Goal: Check status: Check status

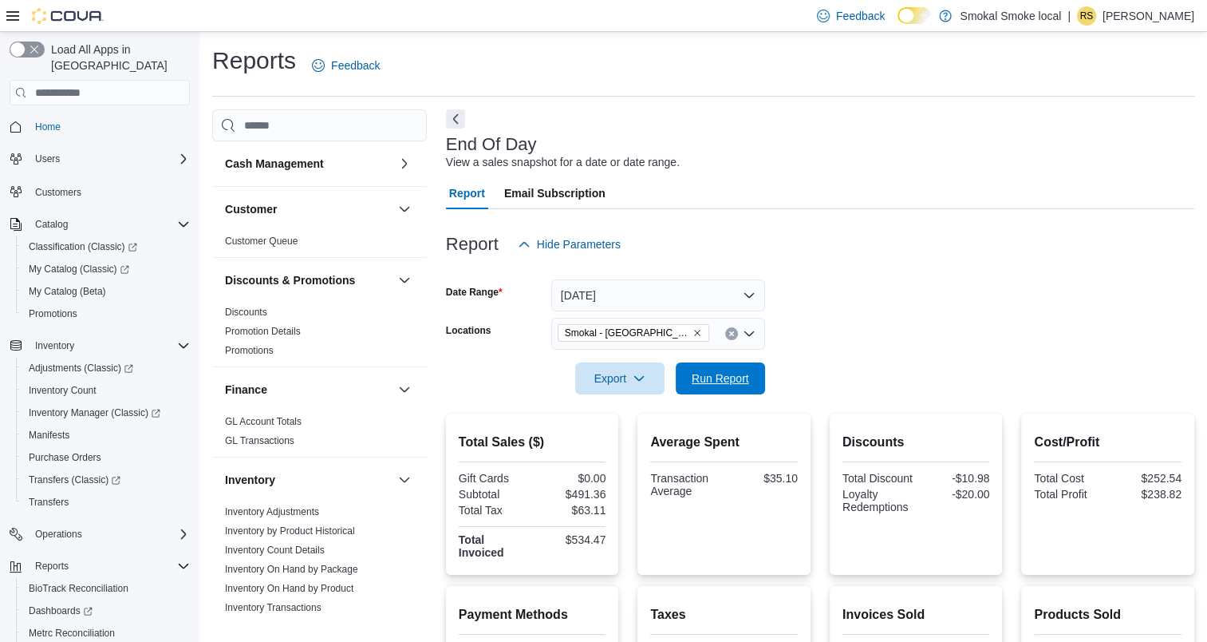
click at [704, 362] on div "Export Run Report" at bounding box center [605, 378] width 319 height 32
click at [704, 362] on span "Run Report" at bounding box center [720, 378] width 70 height 32
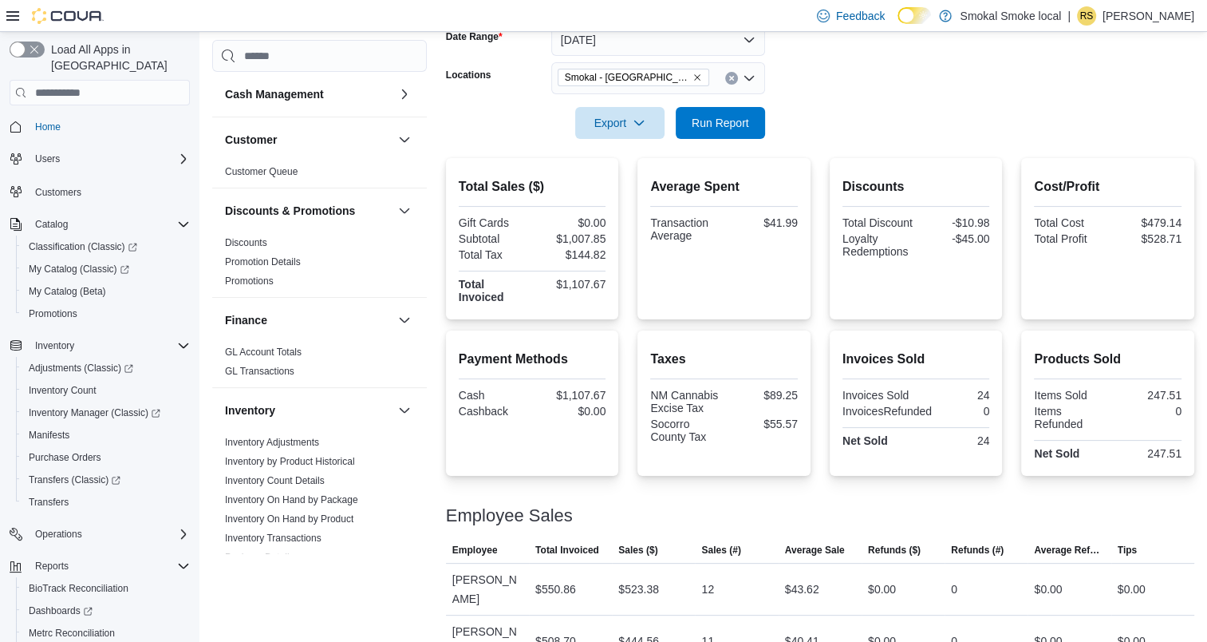
scroll to position [256, 0]
click at [648, 82] on span "Smokal - [GEOGRAPHIC_DATA]" at bounding box center [633, 77] width 137 height 16
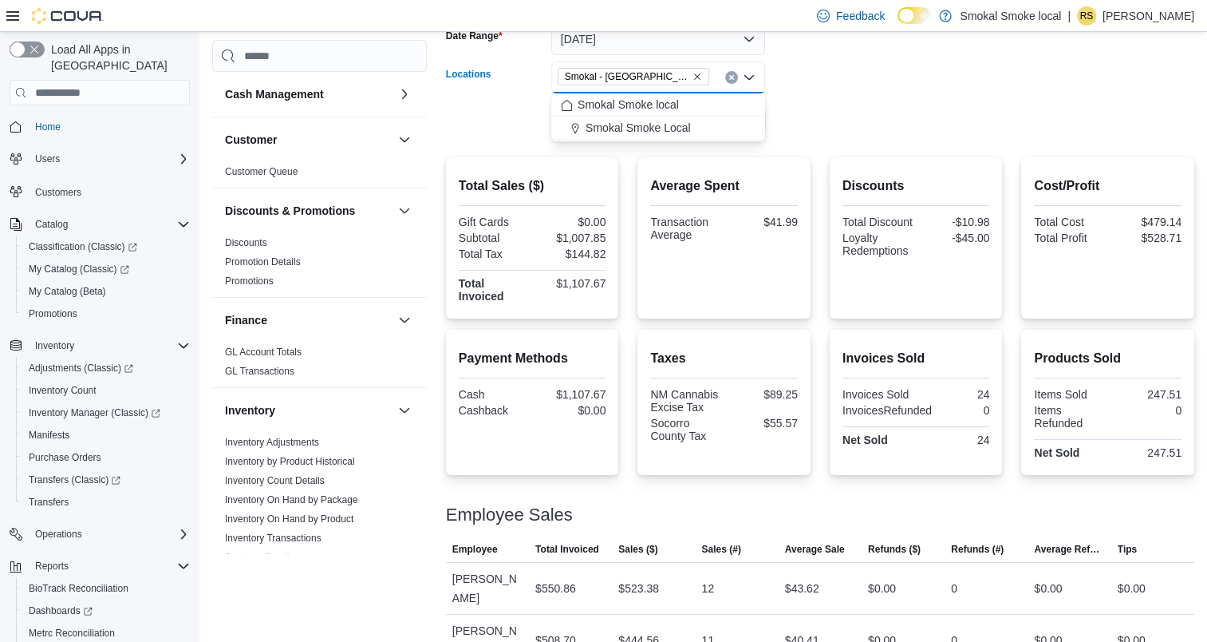
click at [693, 78] on icon "Remove Smokal - Socorro from selection in this group" at bounding box center [698, 77] width 10 height 10
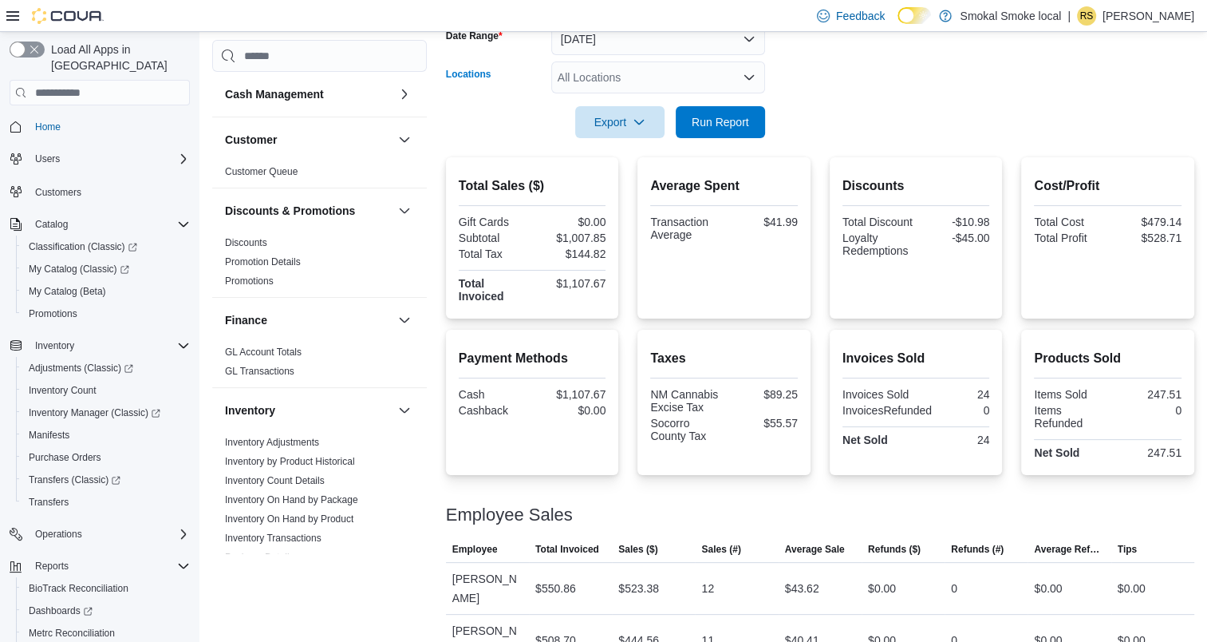
click at [619, 72] on div "All Locations" at bounding box center [658, 77] width 214 height 32
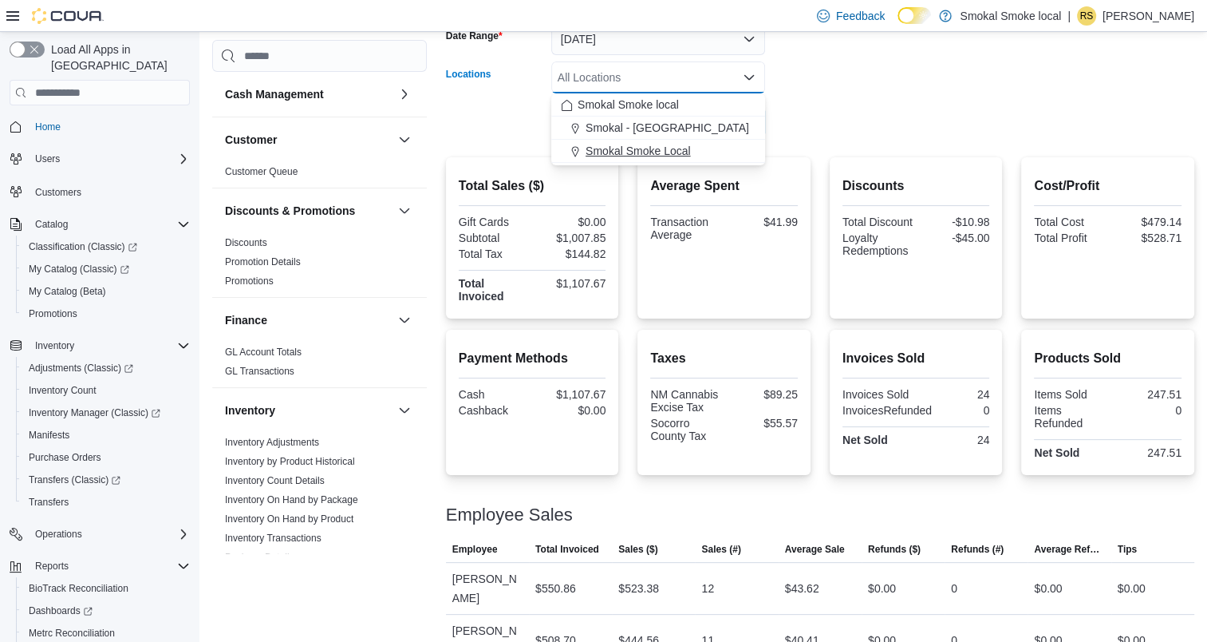
click at [647, 156] on span "Smokal Smoke Local" at bounding box center [638, 151] width 105 height 16
click at [920, 92] on form "Date Range [DATE] Locations [GEOGRAPHIC_DATA] Smoke Local Combo box. Selected. …" at bounding box center [820, 71] width 748 height 134
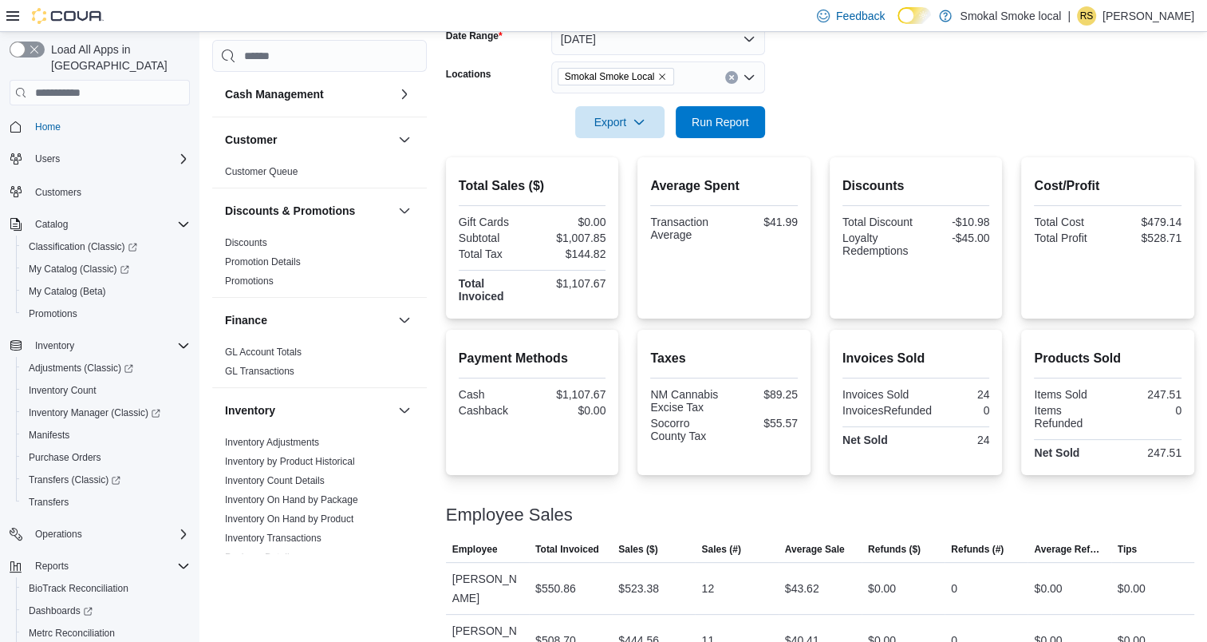
click at [705, 144] on div at bounding box center [820, 147] width 748 height 19
click at [705, 137] on span "Run Report" at bounding box center [720, 121] width 70 height 32
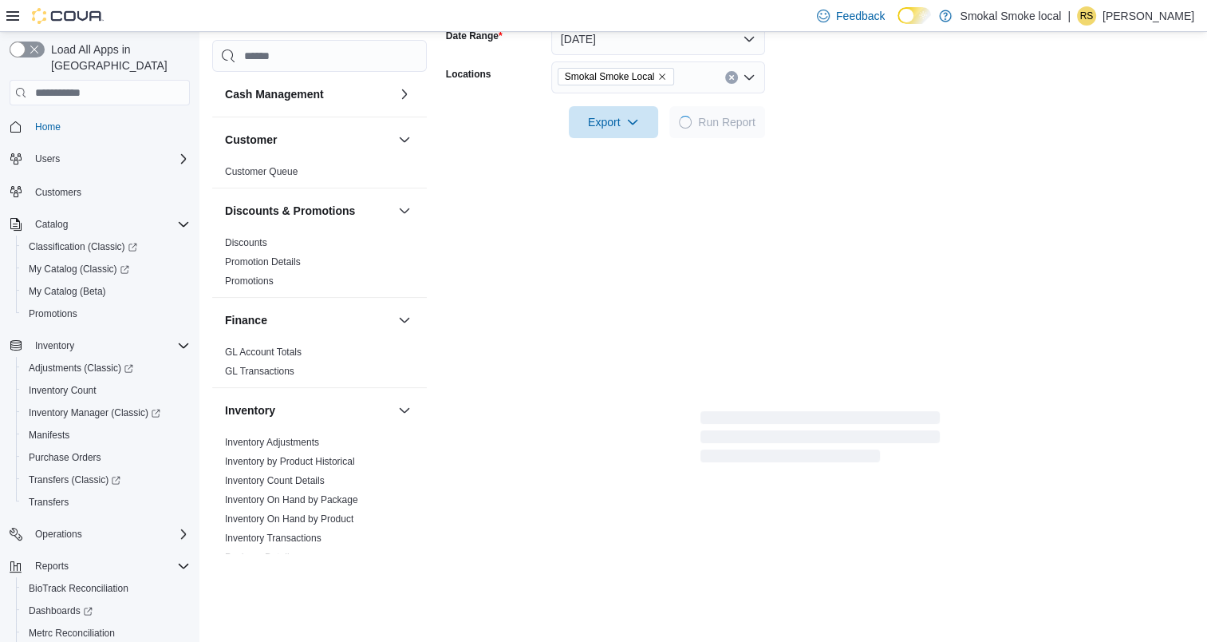
scroll to position [255, 0]
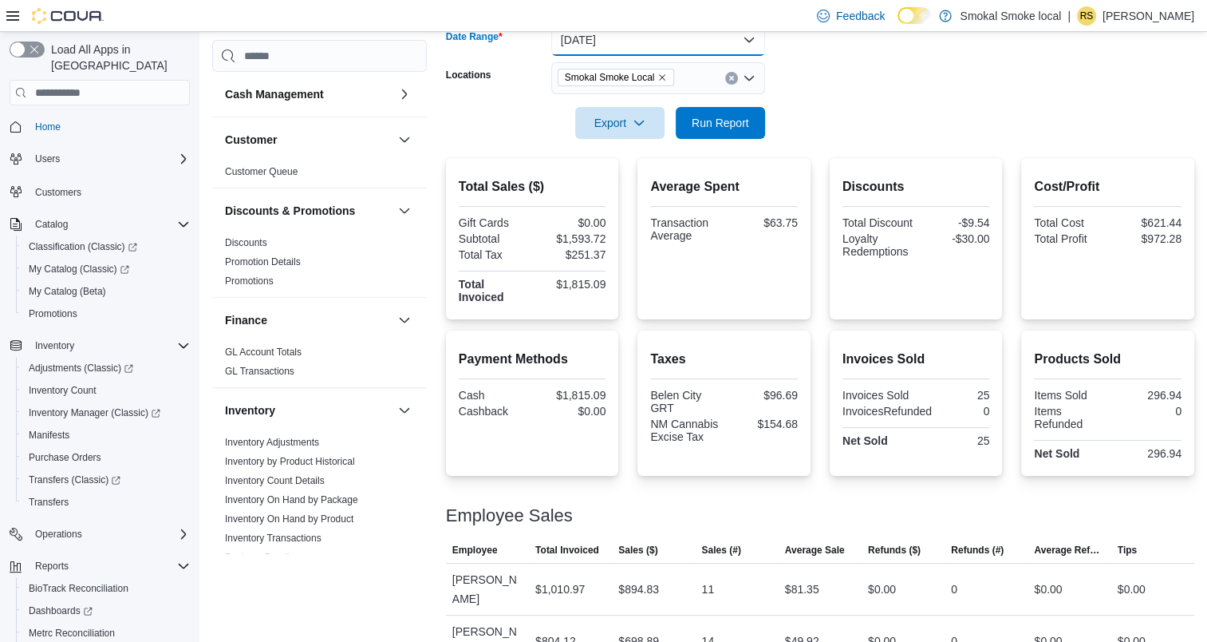
click at [748, 38] on button "[DATE]" at bounding box center [658, 40] width 214 height 32
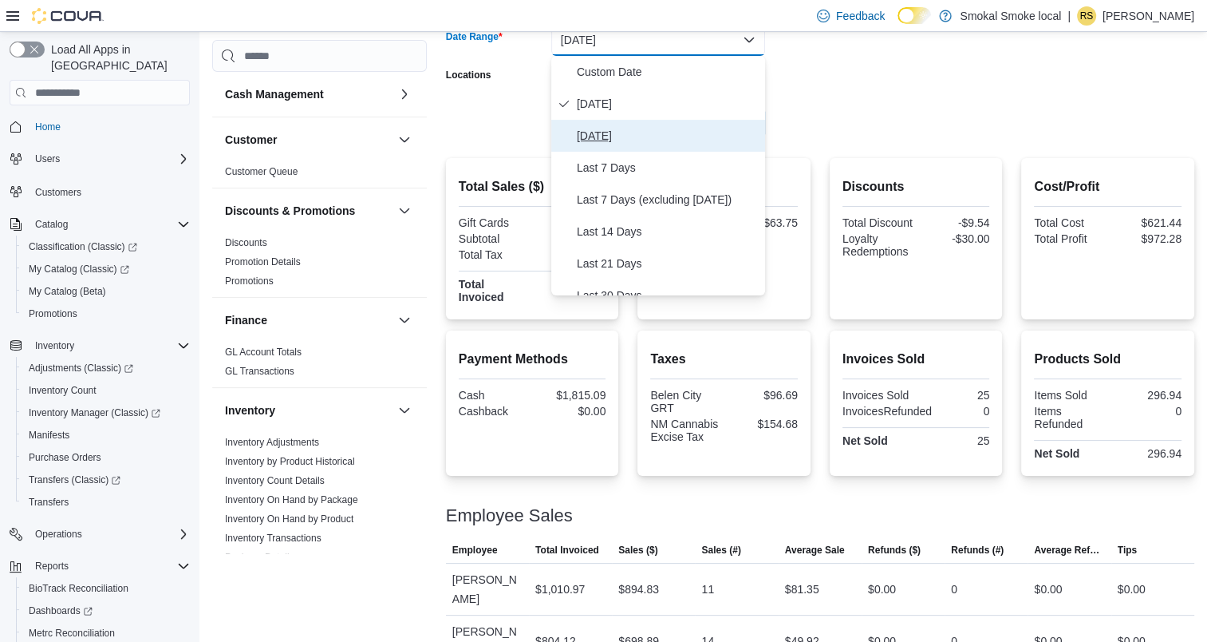
click at [638, 138] on span "[DATE]" at bounding box center [668, 135] width 182 height 19
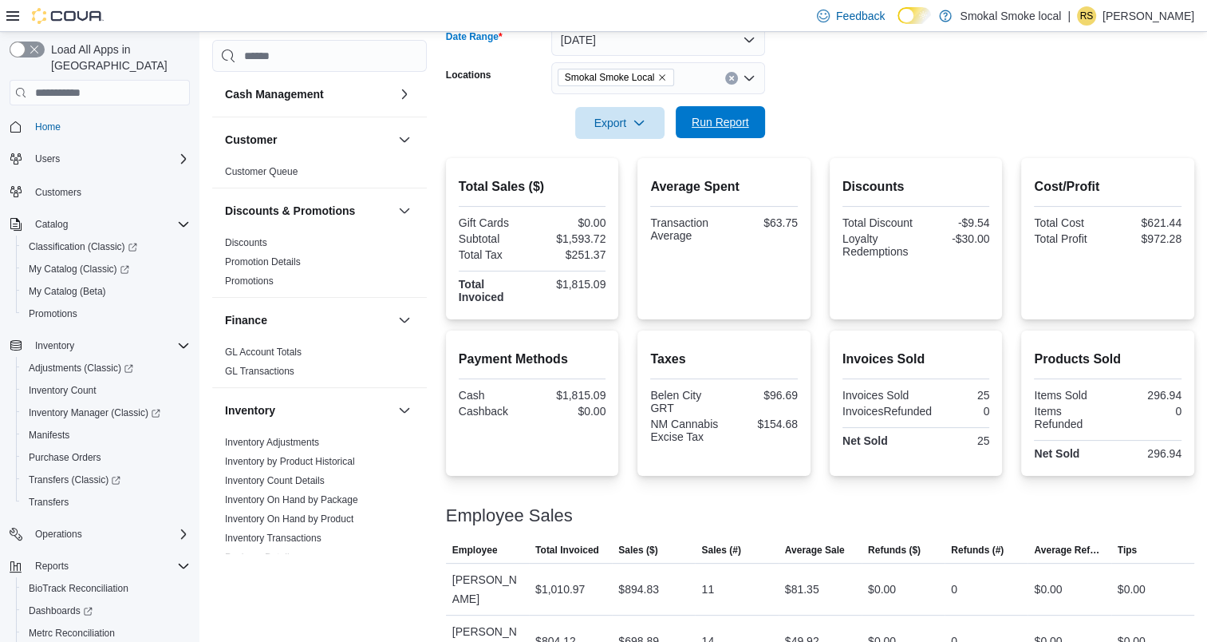
click at [707, 120] on span "Run Report" at bounding box center [720, 122] width 57 height 16
click at [658, 75] on icon "Remove Smokal Smoke Local from selection in this group" at bounding box center [663, 78] width 10 height 10
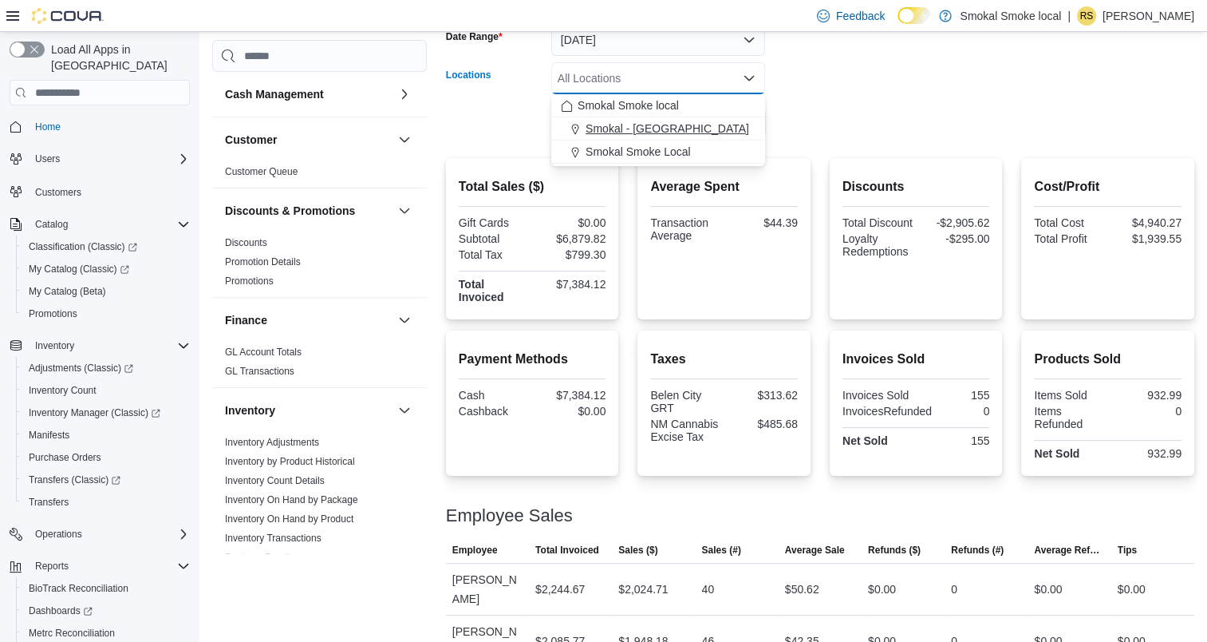
click at [642, 125] on span "Smokal - [GEOGRAPHIC_DATA]" at bounding box center [668, 128] width 164 height 16
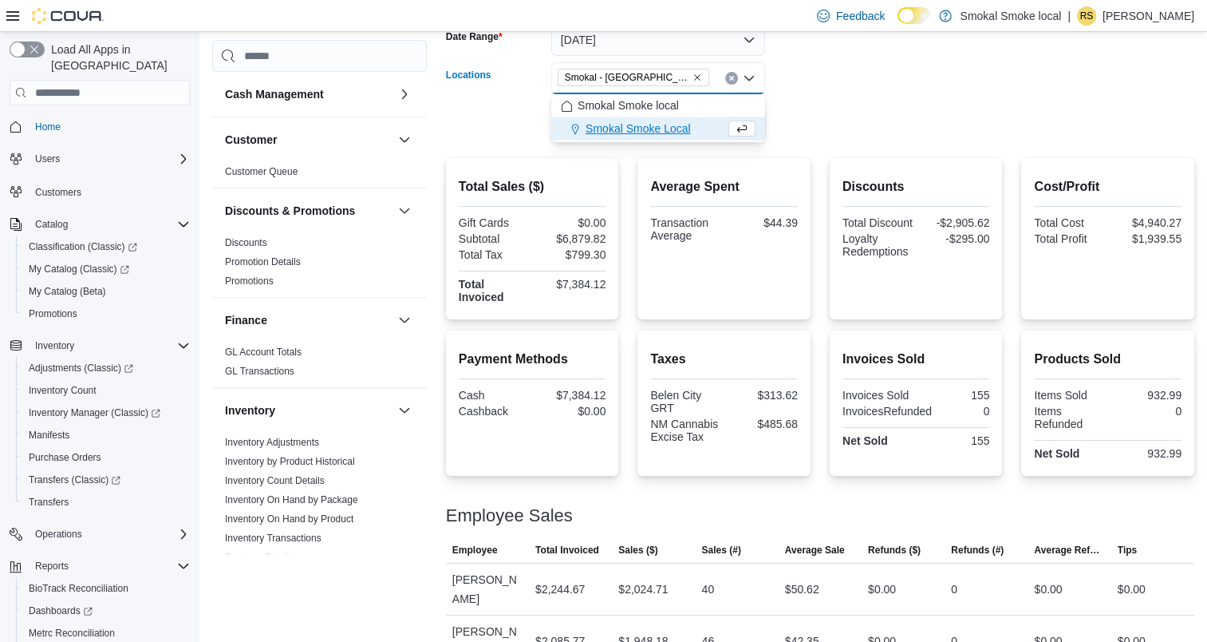
click at [811, 108] on form "Date Range [DATE] Locations [GEOGRAPHIC_DATA] - [GEOGRAPHIC_DATA] Combo box. Se…" at bounding box center [820, 72] width 748 height 134
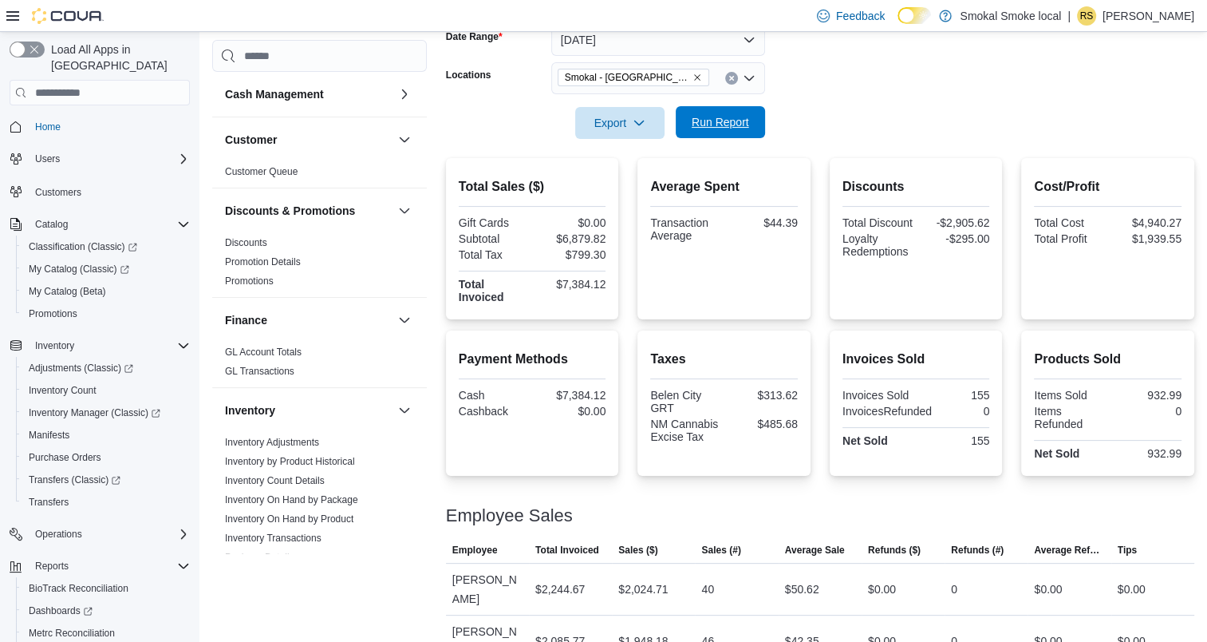
click at [742, 118] on span "Run Report" at bounding box center [720, 122] width 57 height 16
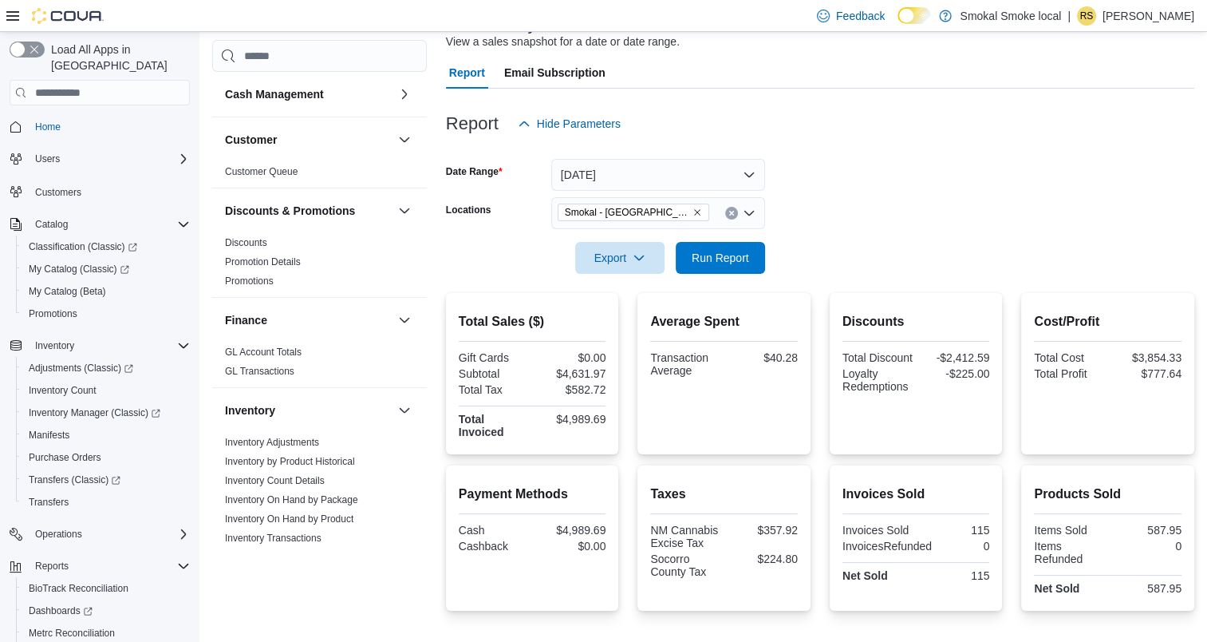
scroll to position [120, 0]
click at [693, 214] on icon "Remove Smokal - Socorro from selection in this group" at bounding box center [698, 213] width 10 height 10
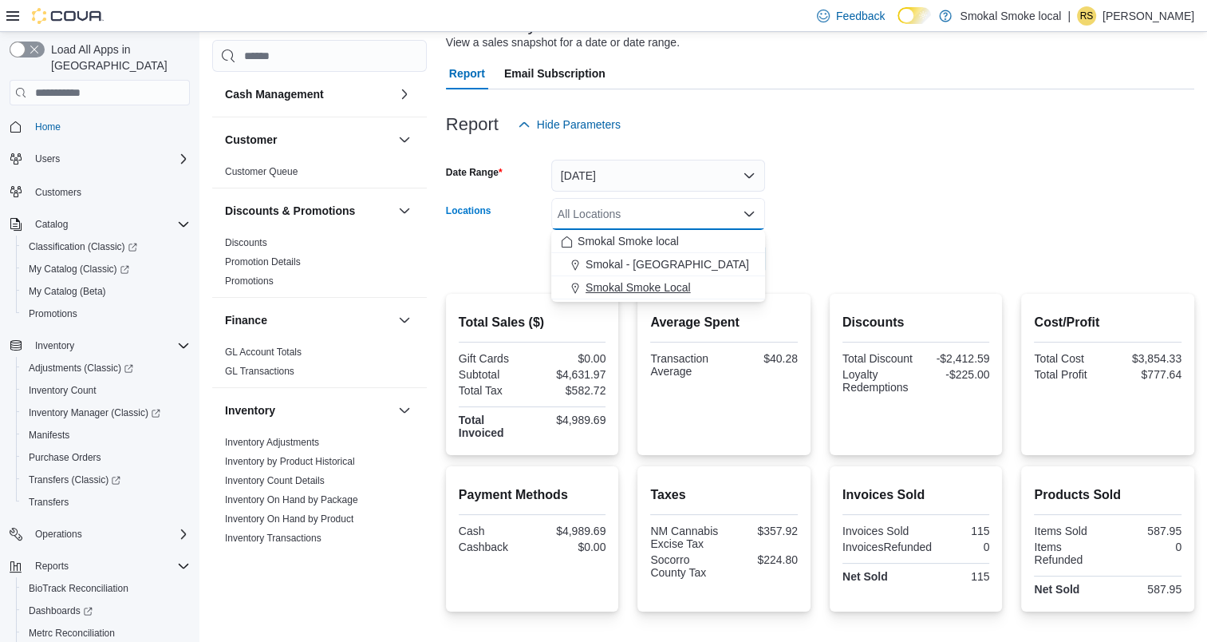
click at [646, 276] on button "Smokal Smoke Local" at bounding box center [658, 287] width 214 height 23
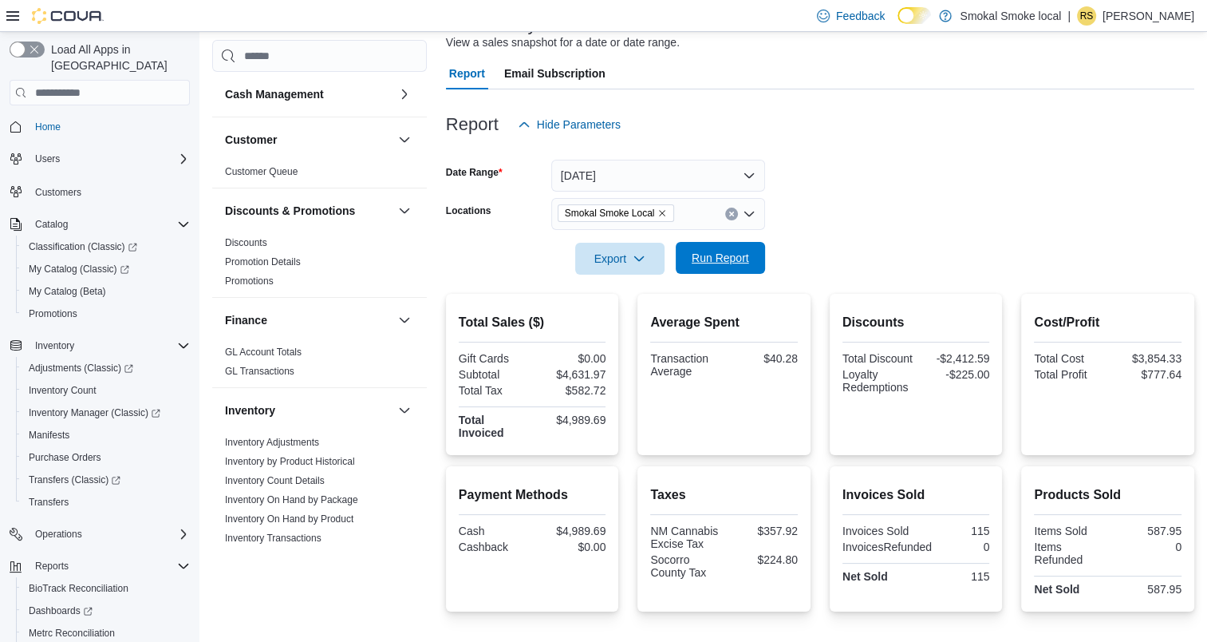
drag, startPoint x: 816, startPoint y: 239, endPoint x: 705, endPoint y: 245, distance: 111.1
click at [705, 245] on span "Run Report" at bounding box center [720, 258] width 70 height 32
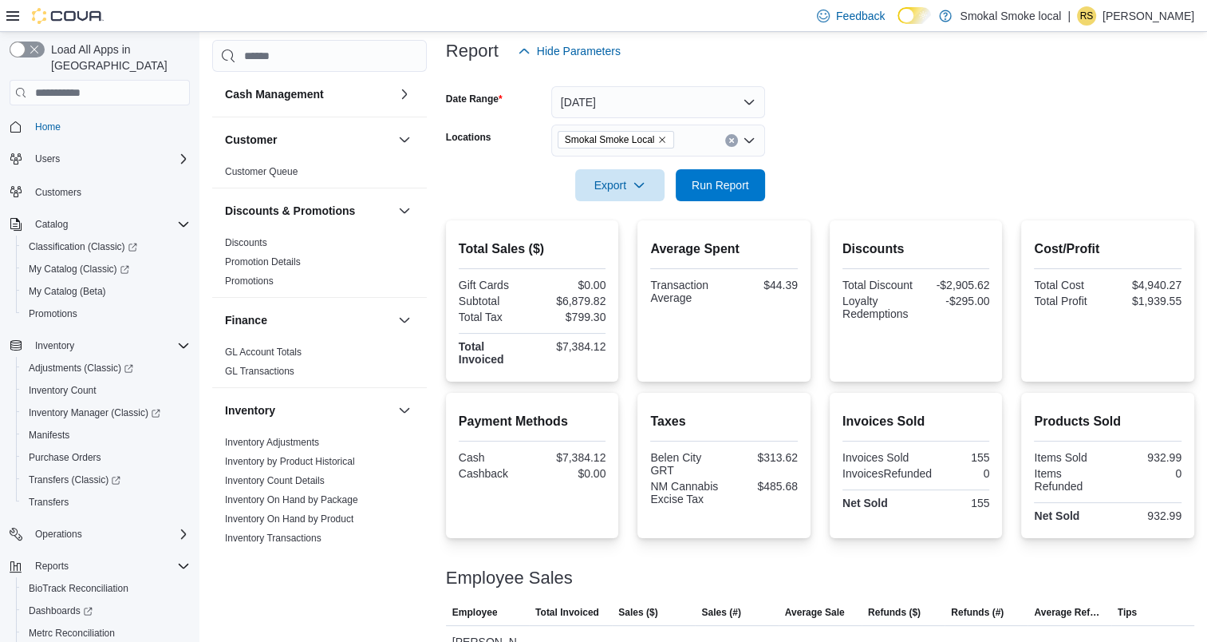
scroll to position [188, 0]
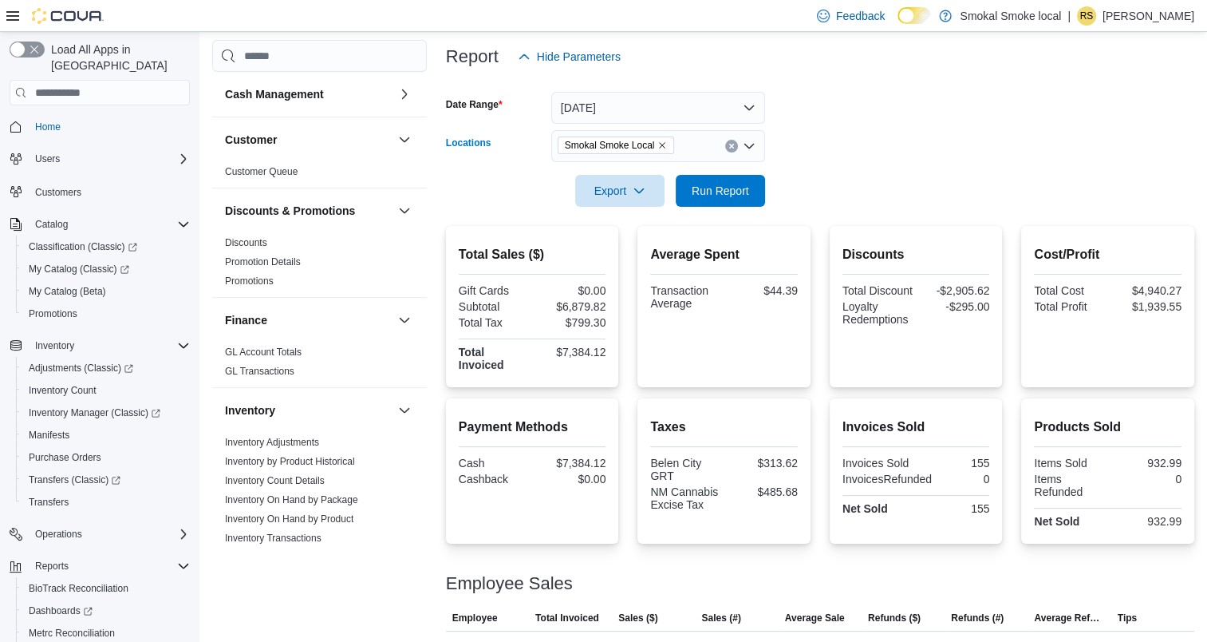
click at [756, 147] on div "Smokal Smoke Local" at bounding box center [658, 146] width 214 height 32
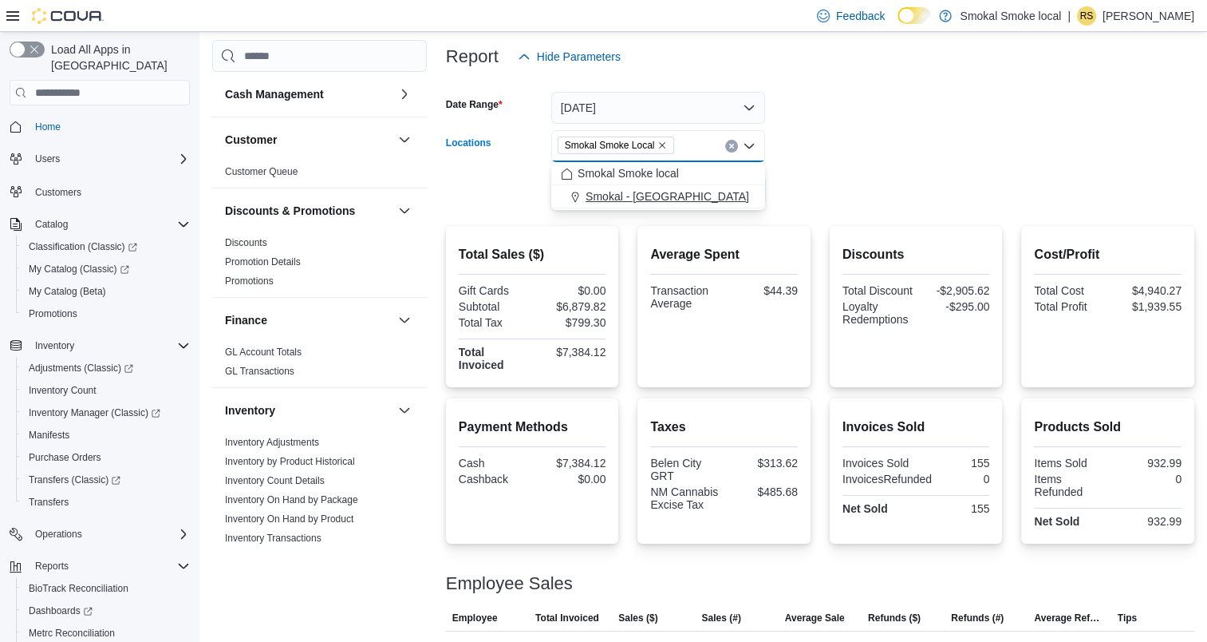
click at [654, 199] on span "Smokal - [GEOGRAPHIC_DATA]" at bounding box center [668, 196] width 164 height 16
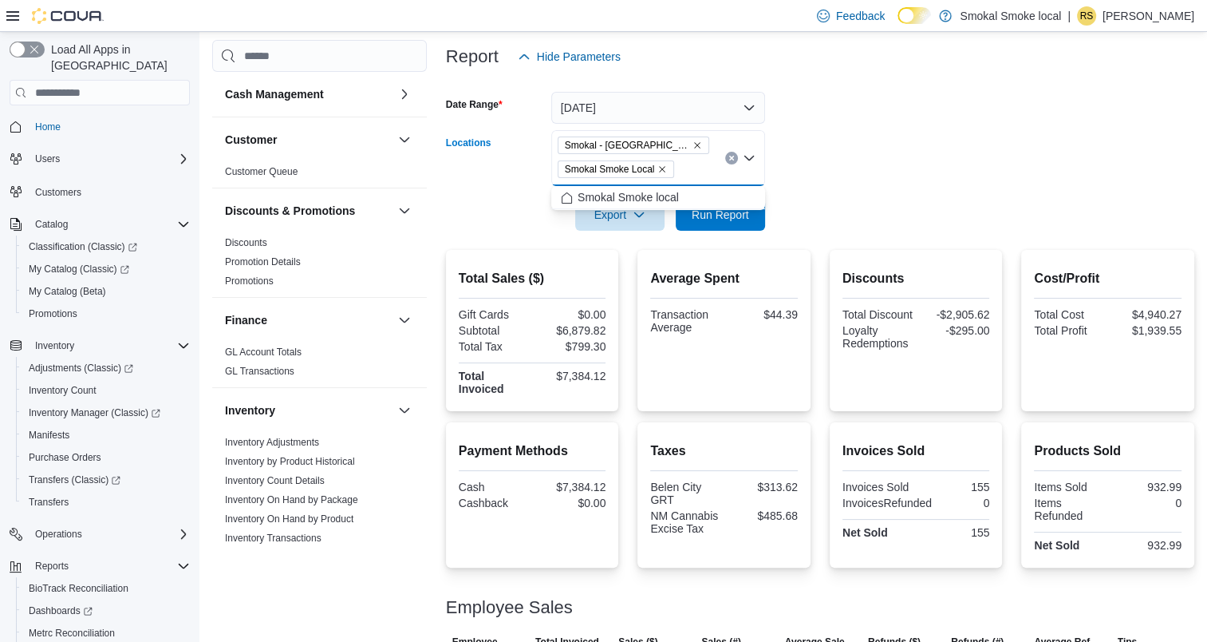
click at [658, 166] on icon "Remove Smokal Smoke Local from selection in this group" at bounding box center [663, 169] width 10 height 10
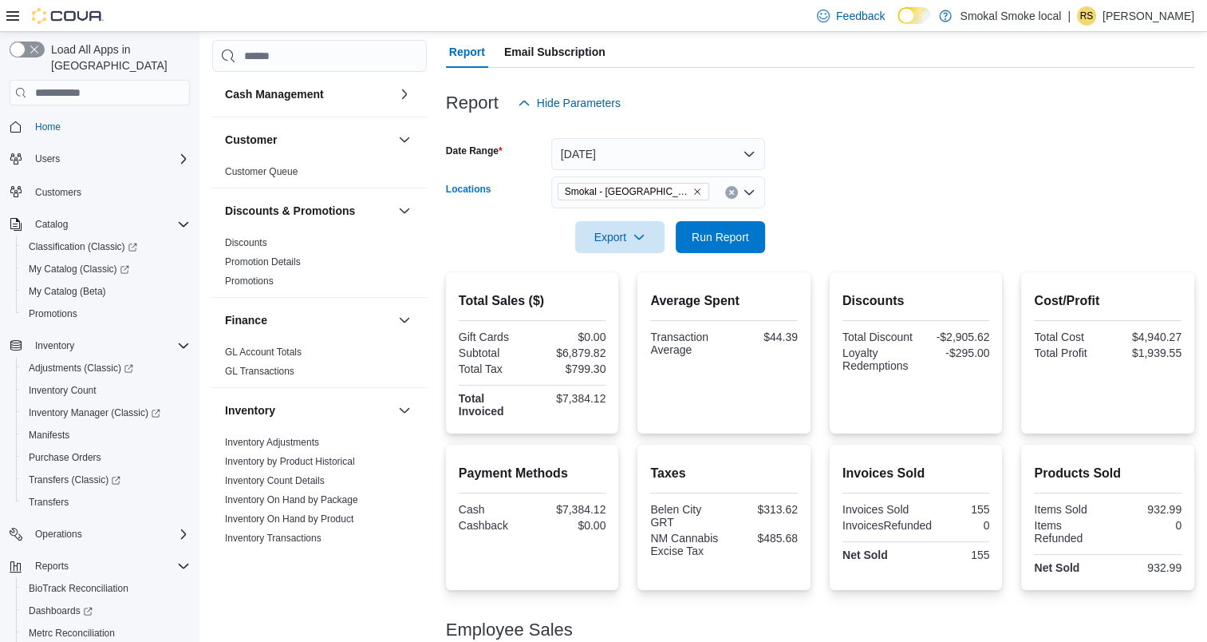
scroll to position [140, 0]
click at [731, 233] on span "Run Report" at bounding box center [720, 237] width 57 height 16
